Goal: Information Seeking & Learning: Understand process/instructions

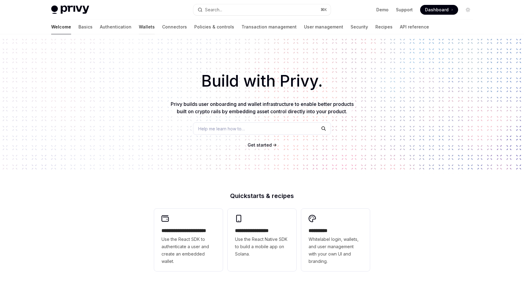
click at [139, 28] on link "Wallets" at bounding box center [147, 27] width 16 height 15
type textarea "*"
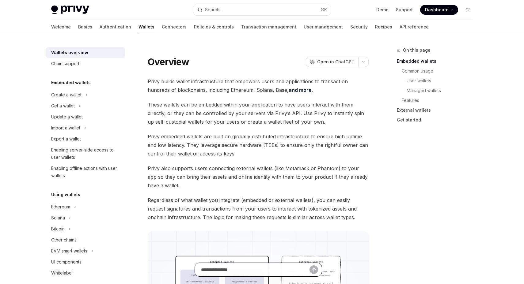
click at [273, 271] on input "Ask a question..." at bounding box center [255, 269] width 108 height 13
type input "**********"
type textarea "*"
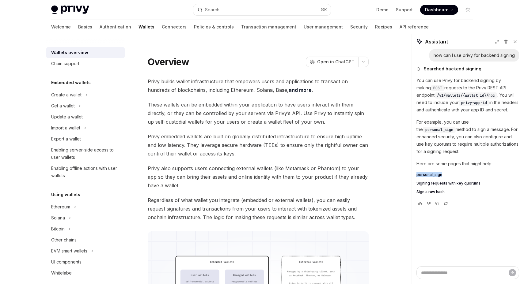
click at [433, 193] on span "Sign a raw hash" at bounding box center [430, 192] width 28 height 5
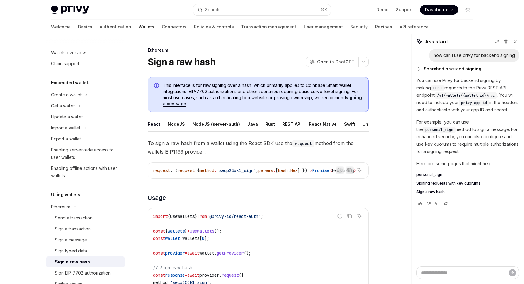
click at [265, 127] on div "Rust" at bounding box center [269, 124] width 9 height 14
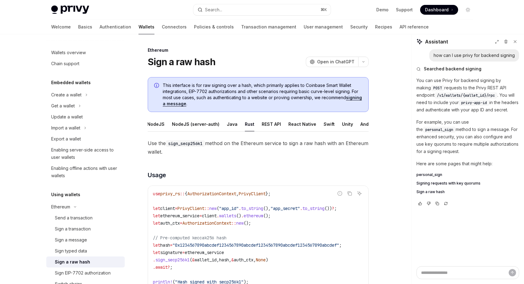
scroll to position [0, 23]
click at [259, 123] on div "REST API" at bounding box center [268, 124] width 19 height 14
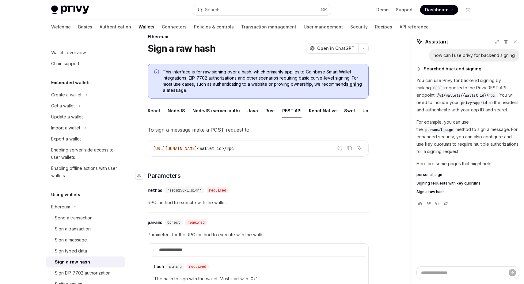
scroll to position [14, 0]
click at [234, 148] on span "<wallet_id>/rpc" at bounding box center [215, 148] width 37 height 6
click at [279, 148] on code "https://api.privy.io/v1/wallets/ <wallet_id>/rpc" at bounding box center [258, 147] width 210 height 7
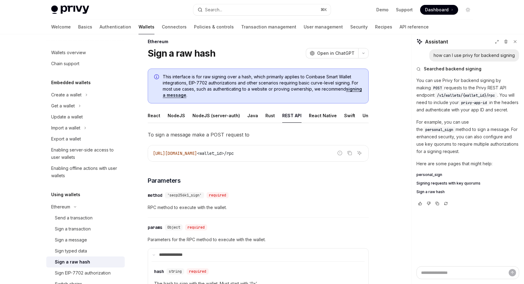
scroll to position [0, 0]
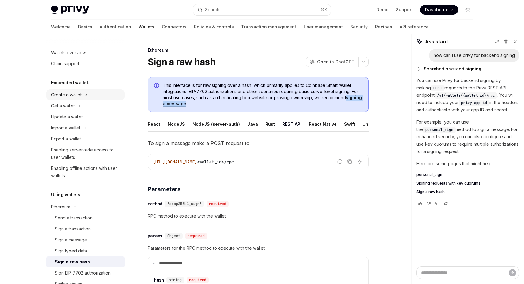
click at [88, 93] on button "Create a wallet" at bounding box center [85, 94] width 78 height 11
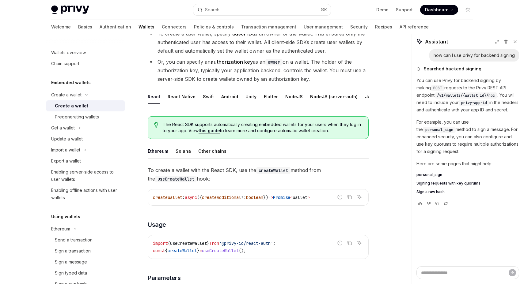
scroll to position [118, 0]
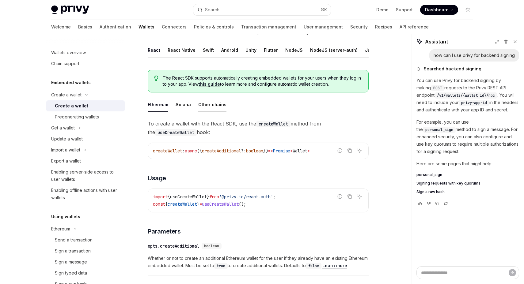
click at [213, 104] on div "Other chains" at bounding box center [212, 104] width 28 height 14
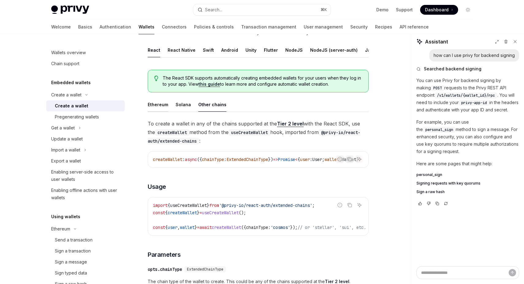
click at [164, 101] on div "Ethereum" at bounding box center [158, 104] width 21 height 14
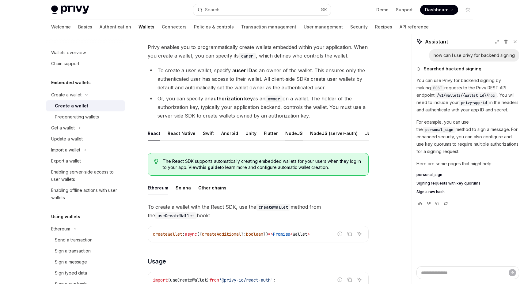
scroll to position [0, 42]
click at [346, 134] on div "REST API" at bounding box center [350, 133] width 19 height 14
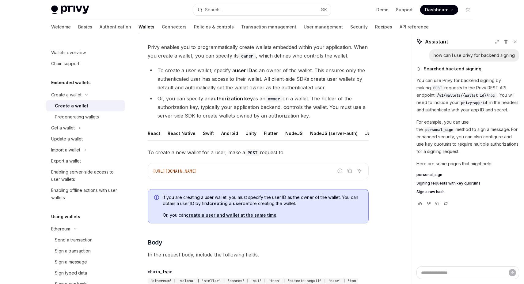
click at [298, 196] on span "If you are creating a user wallet, you must specify the user ID as the owner of…" at bounding box center [262, 200] width 199 height 12
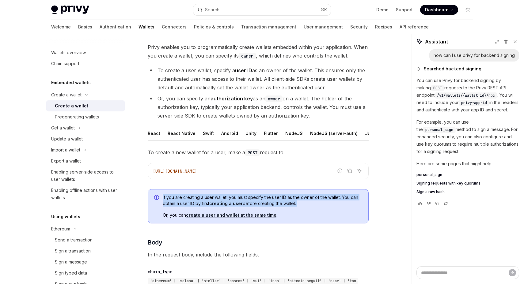
click at [301, 198] on span "If you are creating a user wallet, you must specify the user ID as the owner of…" at bounding box center [262, 200] width 199 height 12
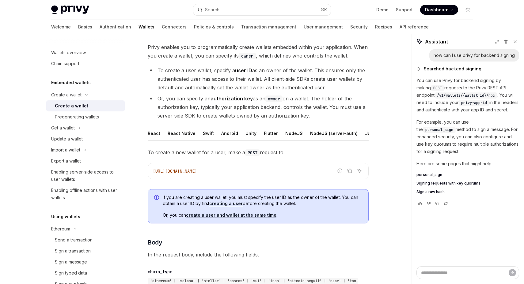
click at [301, 198] on span "If you are creating a user wallet, you must specify the user ID as the owner of…" at bounding box center [262, 200] width 199 height 12
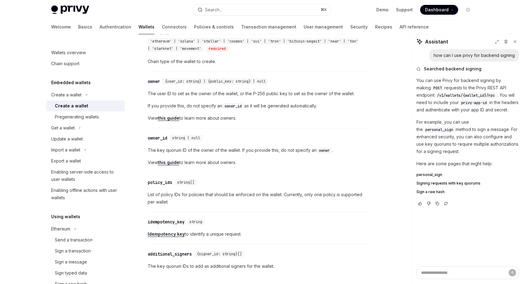
scroll to position [275, 0]
type textarea "*"
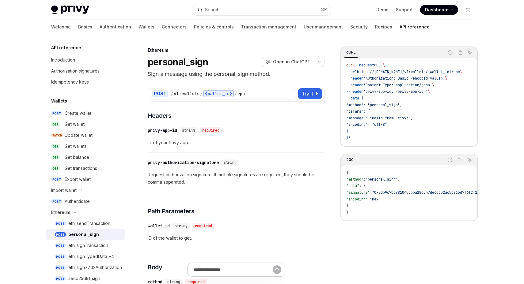
type textarea "*"
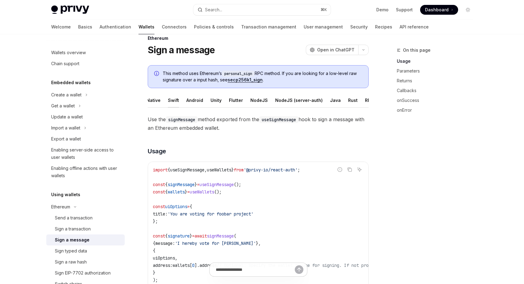
scroll to position [0, 42]
click at [358, 96] on div "REST API" at bounding box center [367, 100] width 19 height 14
type textarea "*"
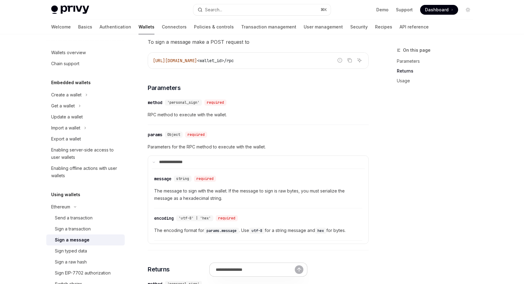
scroll to position [14, 0]
